Goal: Book appointment/travel/reservation

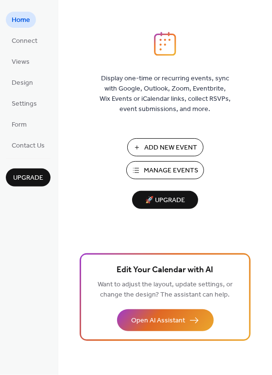
click at [161, 170] on span "Manage Events" at bounding box center [171, 171] width 54 height 10
click at [30, 41] on span "Connect" at bounding box center [25, 41] width 26 height 10
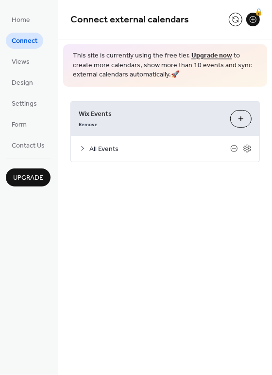
click at [246, 120] on button "Customize" at bounding box center [241, 119] width 21 height 18
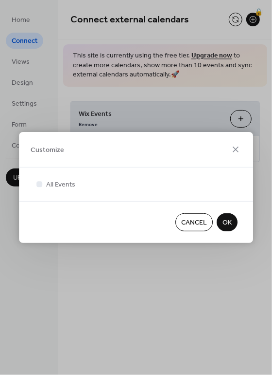
click at [227, 222] on span "OK" at bounding box center [227, 223] width 9 height 10
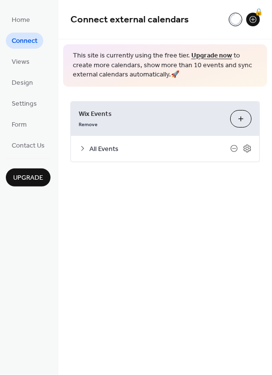
click at [218, 153] on span "All Events" at bounding box center [159, 149] width 141 height 10
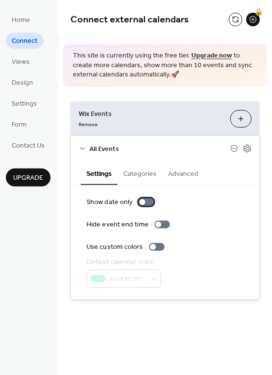
click at [147, 200] on div at bounding box center [147, 202] width 16 height 8
click at [142, 201] on div at bounding box center [147, 202] width 16 height 8
click at [148, 202] on div at bounding box center [147, 202] width 16 height 8
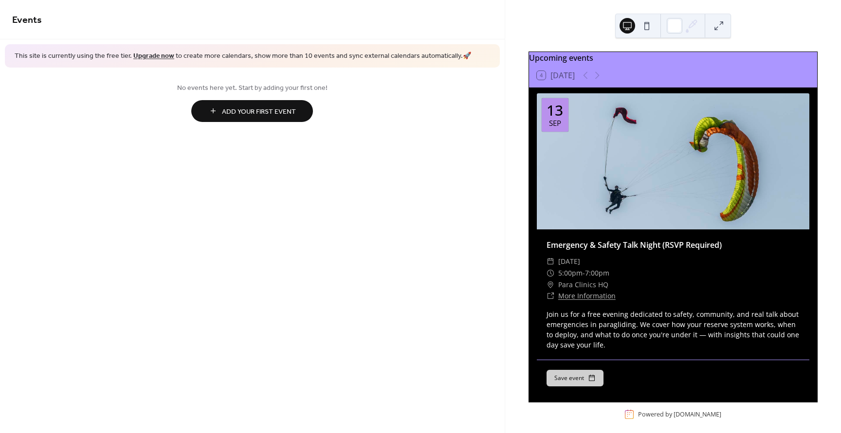
drag, startPoint x: 626, startPoint y: 268, endPoint x: 632, endPoint y: 268, distance: 6.8
click at [580, 268] on span "Saturday, September 13, 2025" at bounding box center [569, 262] width 22 height 12
click at [633, 274] on div "​ 5:00pm - 7:00pm" at bounding box center [672, 274] width 253 height 12
